Goal: Task Accomplishment & Management: Use online tool/utility

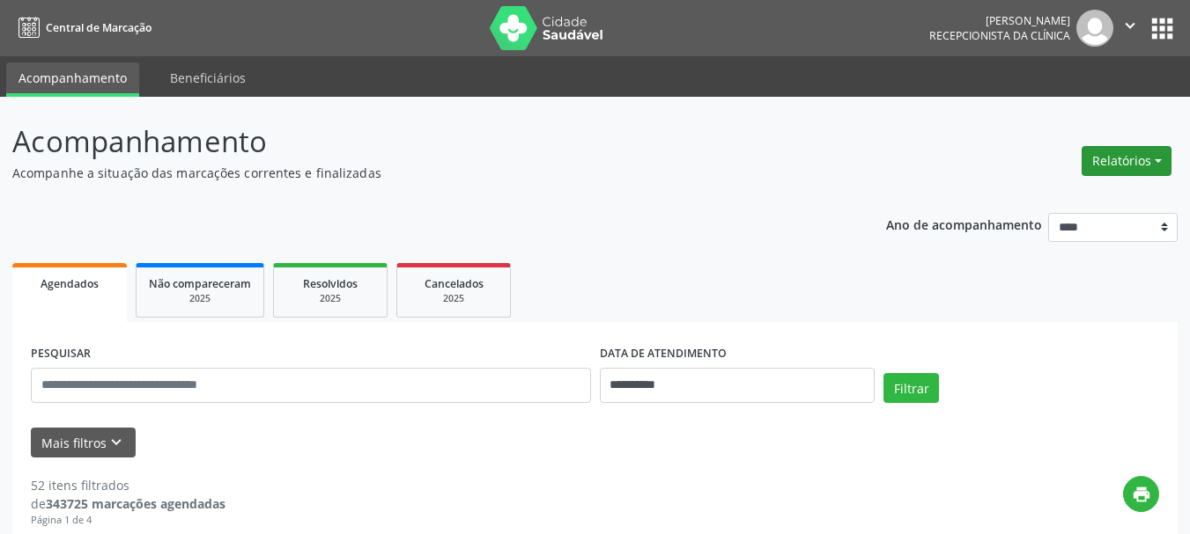
click at [1129, 158] on button "Relatórios" at bounding box center [1126, 161] width 90 height 30
click at [1010, 196] on link "Agendamentos" at bounding box center [1077, 199] width 189 height 25
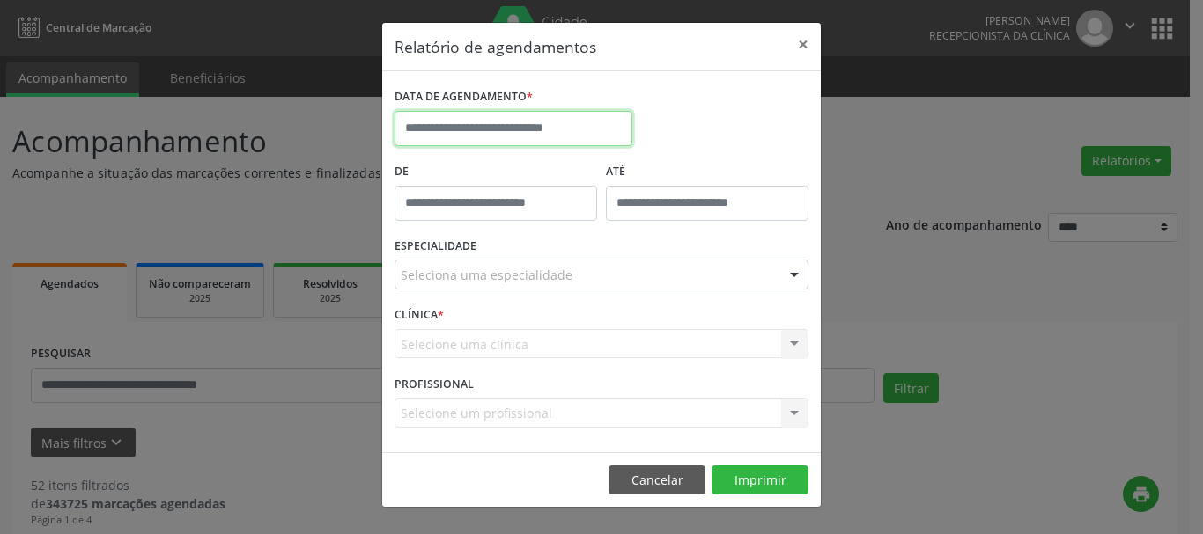
click at [493, 115] on input "text" at bounding box center [513, 128] width 238 height 35
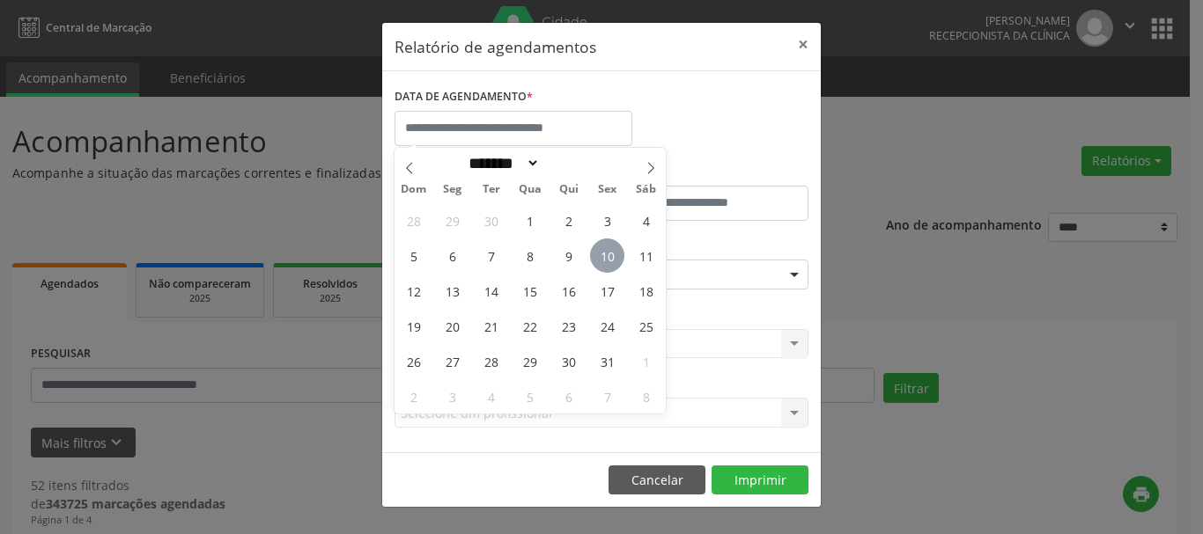
click at [599, 251] on span "10" at bounding box center [607, 256] width 34 height 34
type input "**********"
click at [599, 251] on span "10" at bounding box center [607, 256] width 34 height 34
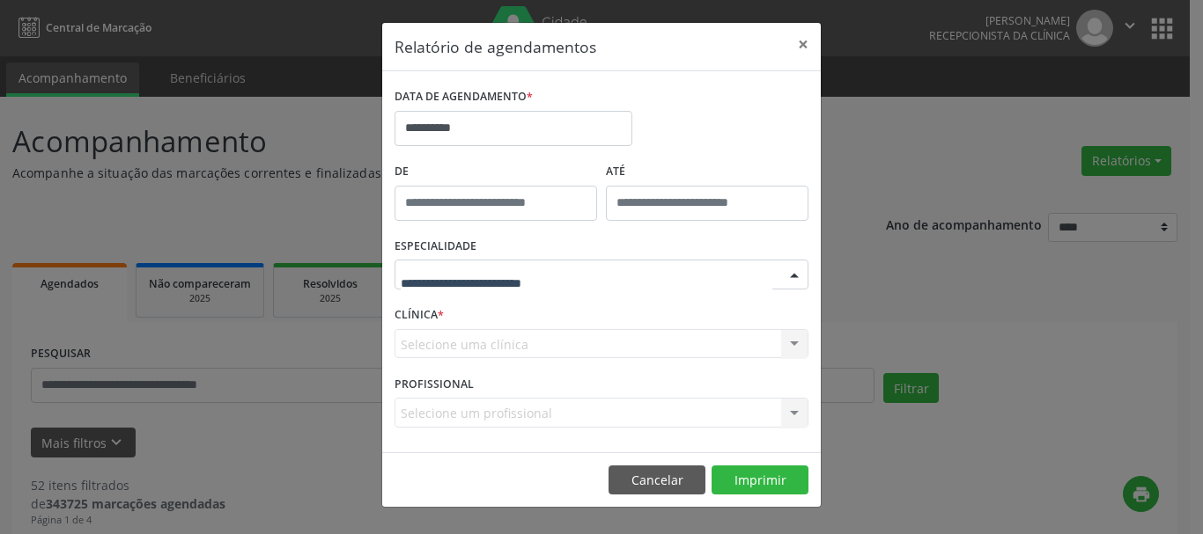
click at [571, 272] on div at bounding box center [601, 275] width 414 height 30
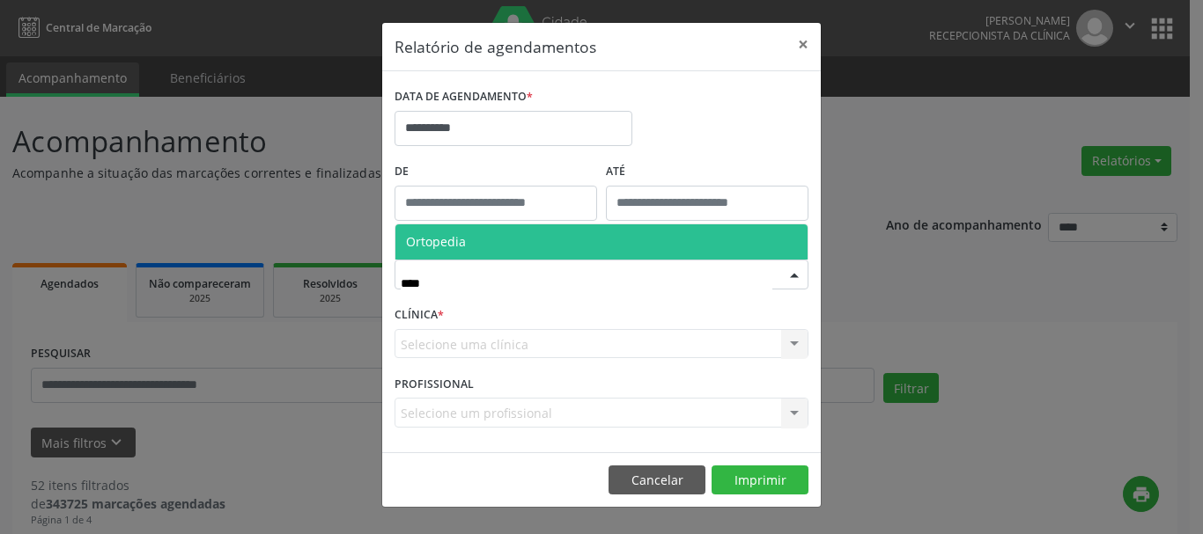
type input "*****"
click at [479, 234] on span "Ortopedia" at bounding box center [601, 242] width 412 height 35
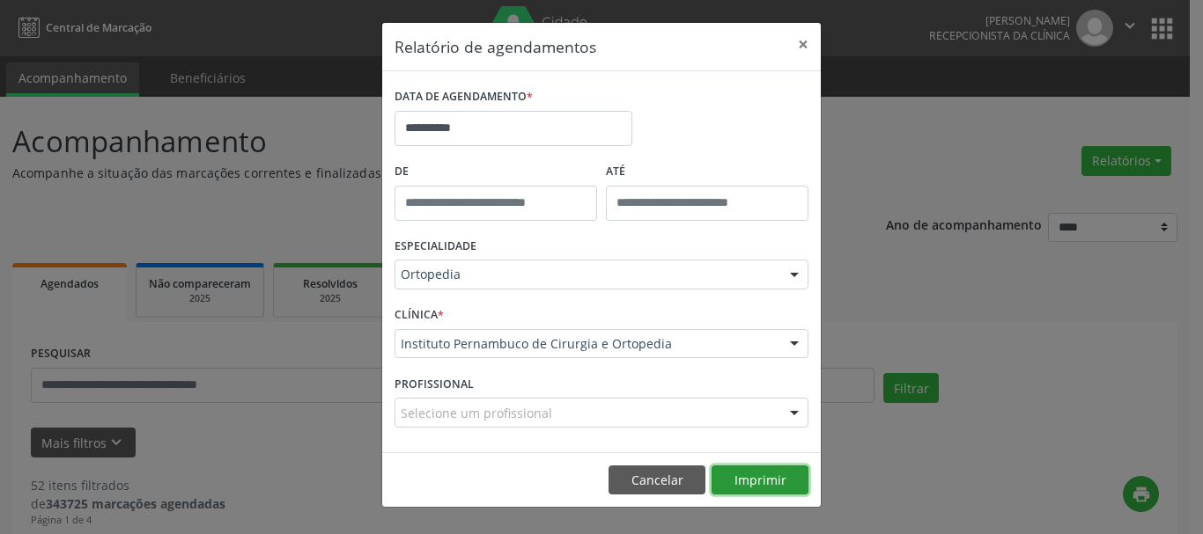
click at [755, 480] on button "Imprimir" at bounding box center [759, 481] width 97 height 30
click at [801, 44] on button "×" at bounding box center [802, 44] width 35 height 43
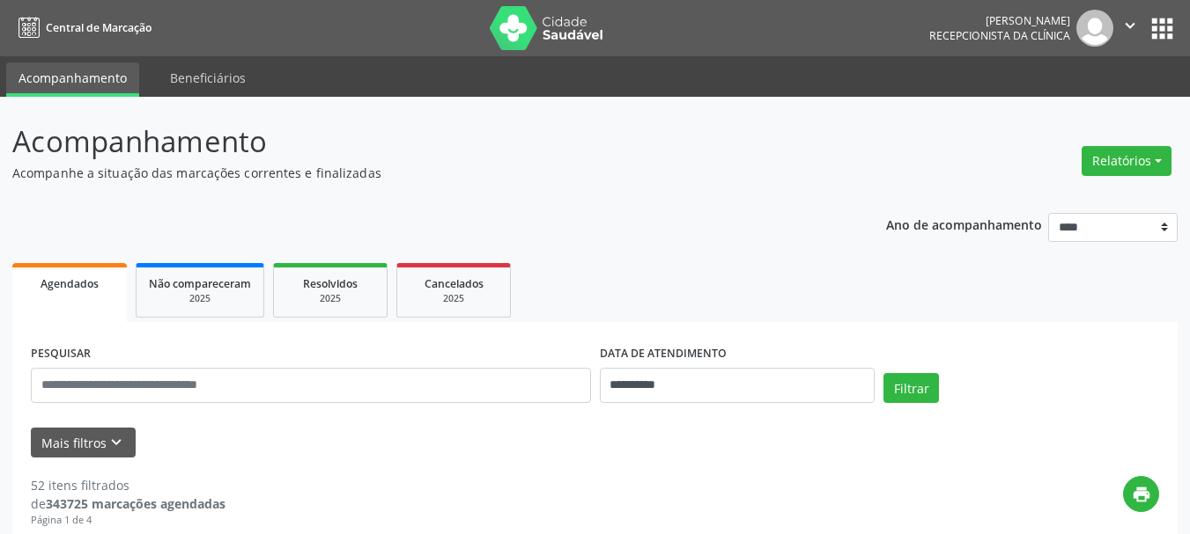
click at [1016, 22] on div "[PERSON_NAME]" at bounding box center [999, 20] width 141 height 15
click at [1127, 22] on icon "" at bounding box center [1129, 25] width 19 height 19
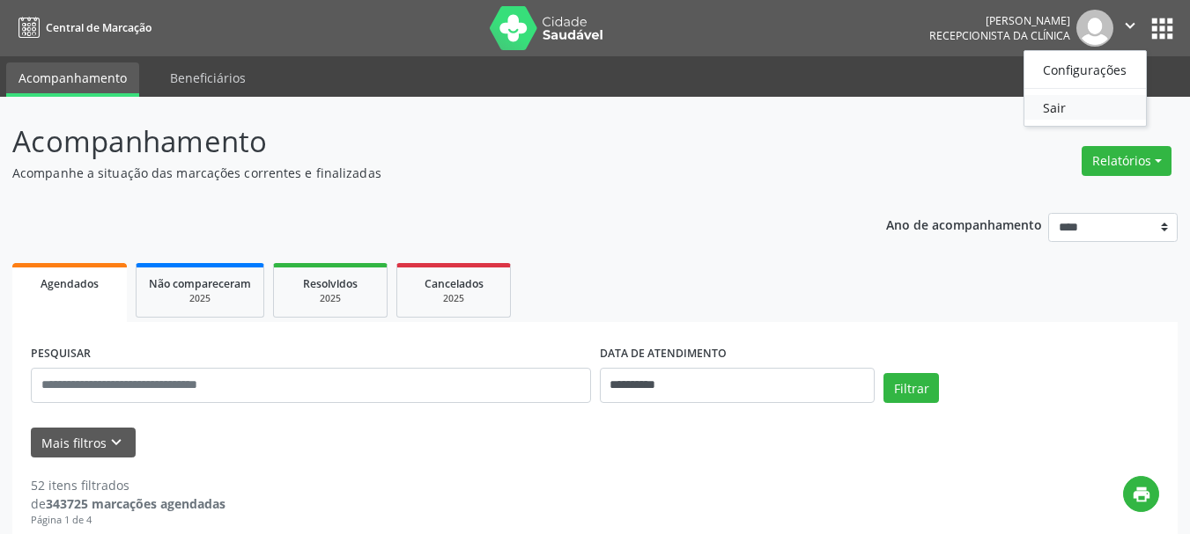
click at [1058, 108] on link "Sair" at bounding box center [1085, 107] width 122 height 25
